Goal: Find specific page/section: Find specific page/section

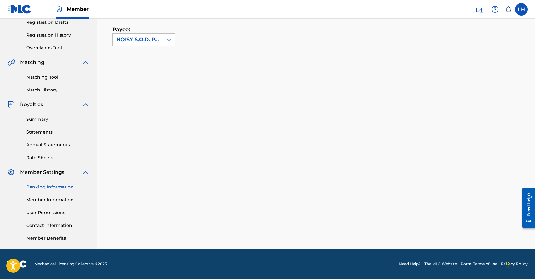
click at [36, 226] on link "Contact Information" at bounding box center [57, 225] width 63 height 7
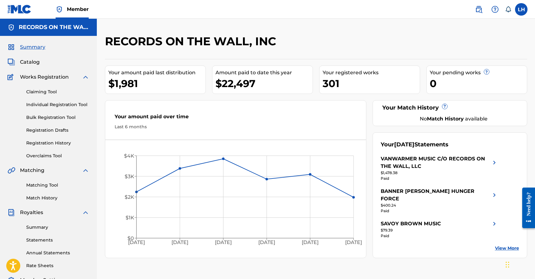
scroll to position [86, 0]
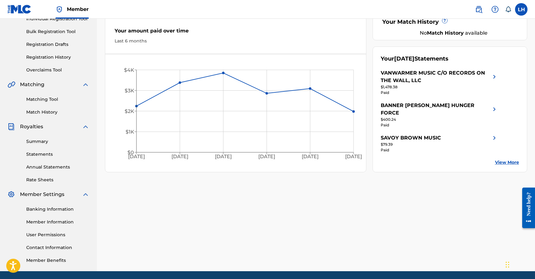
click at [53, 207] on link "Banking Information" at bounding box center [57, 209] width 63 height 7
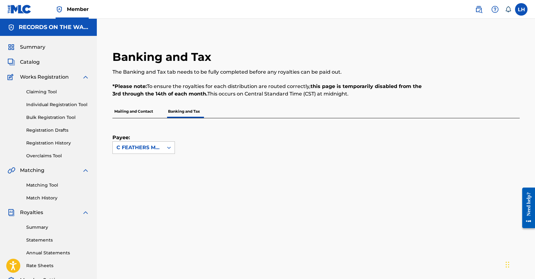
click at [170, 146] on icon at bounding box center [169, 148] width 6 height 6
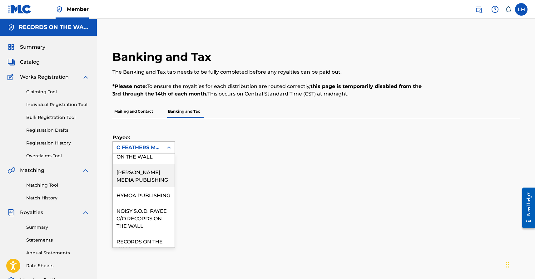
scroll to position [97, 0]
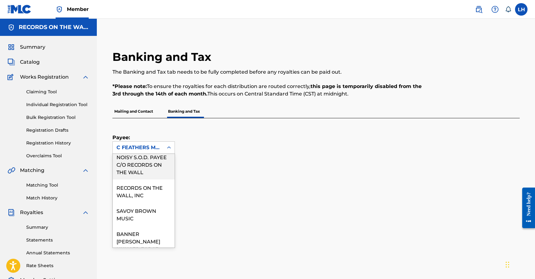
click at [129, 180] on div "NOISY S.O.D. PAYEE C/O RECORDS ON THE WALL" at bounding box center [144, 164] width 62 height 31
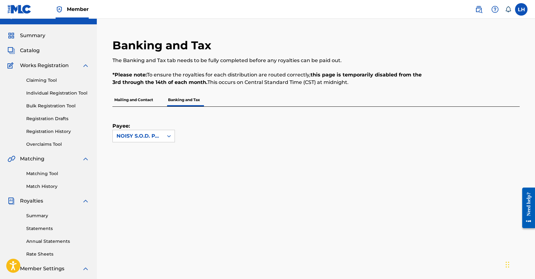
scroll to position [0, 0]
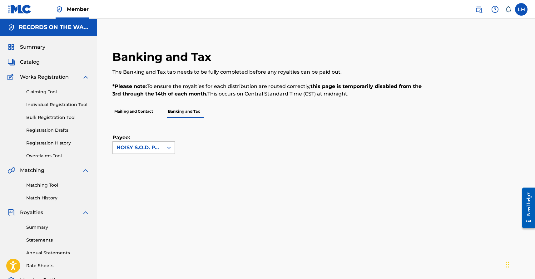
click at [37, 47] on span "Summary" at bounding box center [32, 46] width 25 height 7
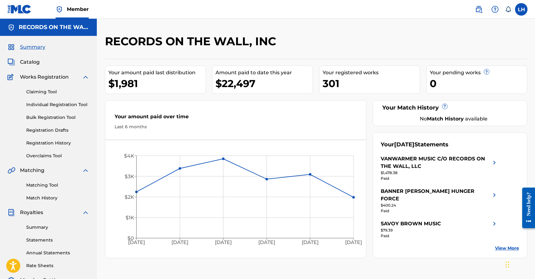
click at [503, 245] on link "View More" at bounding box center [507, 248] width 24 height 7
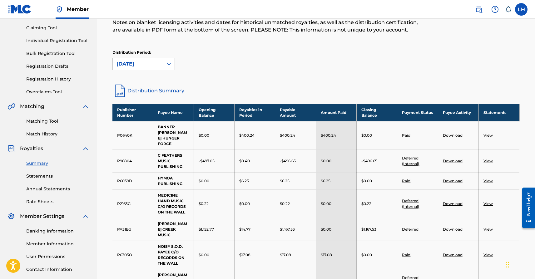
scroll to position [84, 0]
